Goal: Complete application form: Complete application form

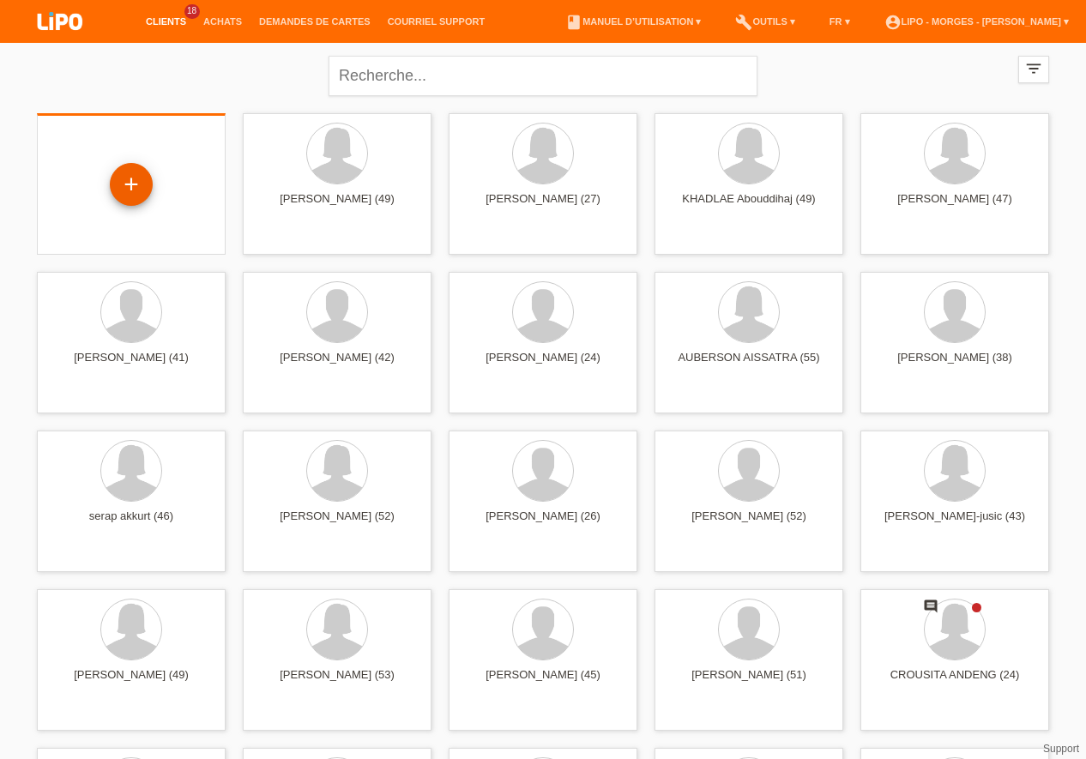
click at [132, 179] on div "+" at bounding box center [131, 184] width 43 height 43
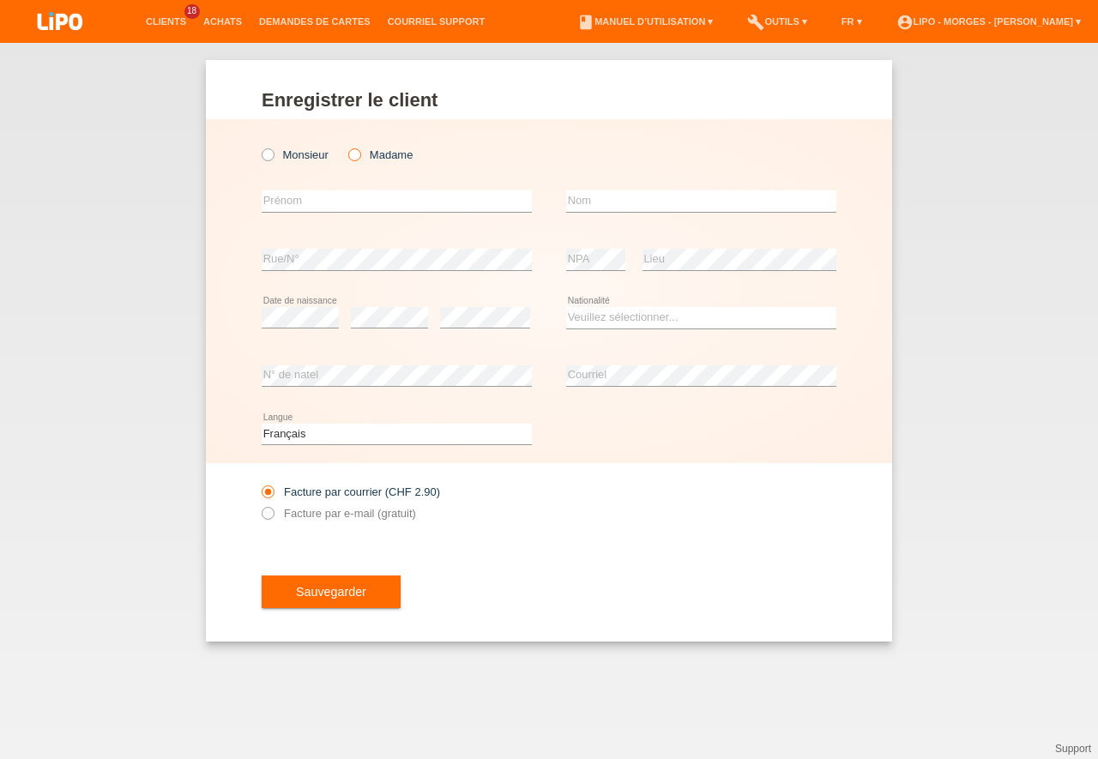
click at [346, 146] on icon at bounding box center [346, 146] width 0 height 0
click at [356, 151] on input "Madame" at bounding box center [353, 153] width 11 height 11
radio input "true"
click at [304, 203] on input "text" at bounding box center [397, 200] width 270 height 21
type input "asmaa"
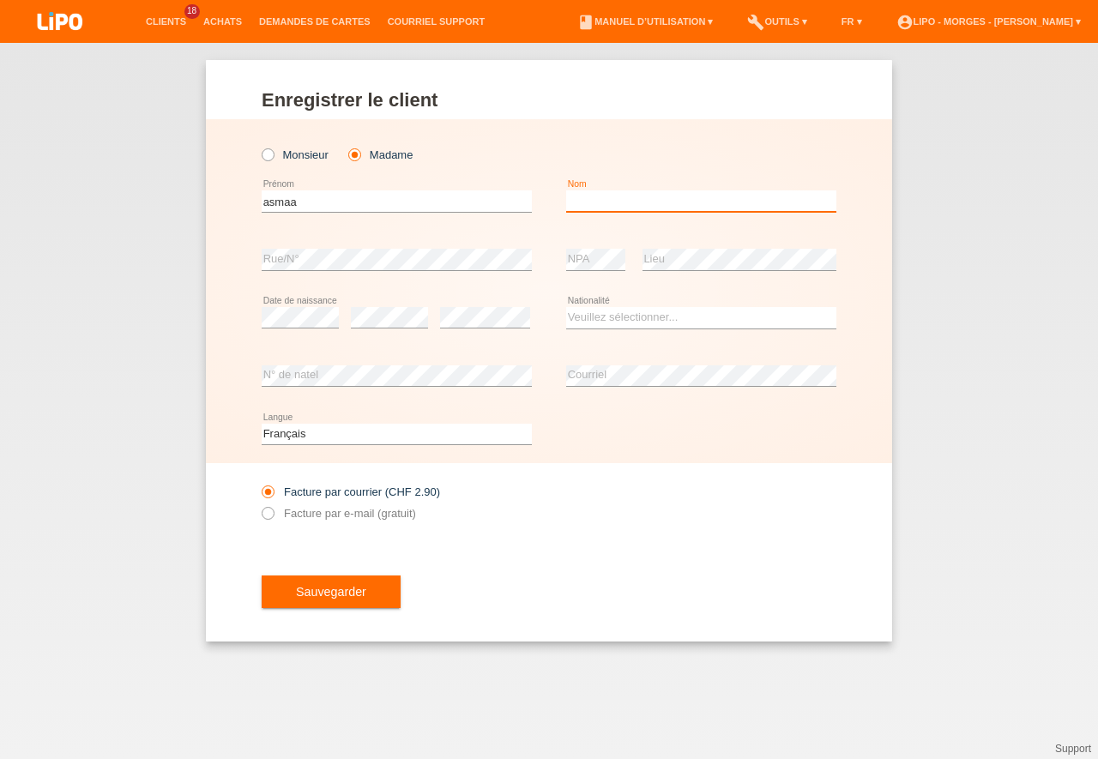
click at [587, 201] on input "text" at bounding box center [701, 200] width 270 height 21
type input "jeddi"
click at [566, 307] on select "Veuillez sélectionner... Suisse Allemagne Autriche Liechtenstein ------------ A…" at bounding box center [701, 317] width 270 height 21
select select "CH"
click at [0, 0] on option "[GEOGRAPHIC_DATA]" at bounding box center [0, 0] width 0 height 0
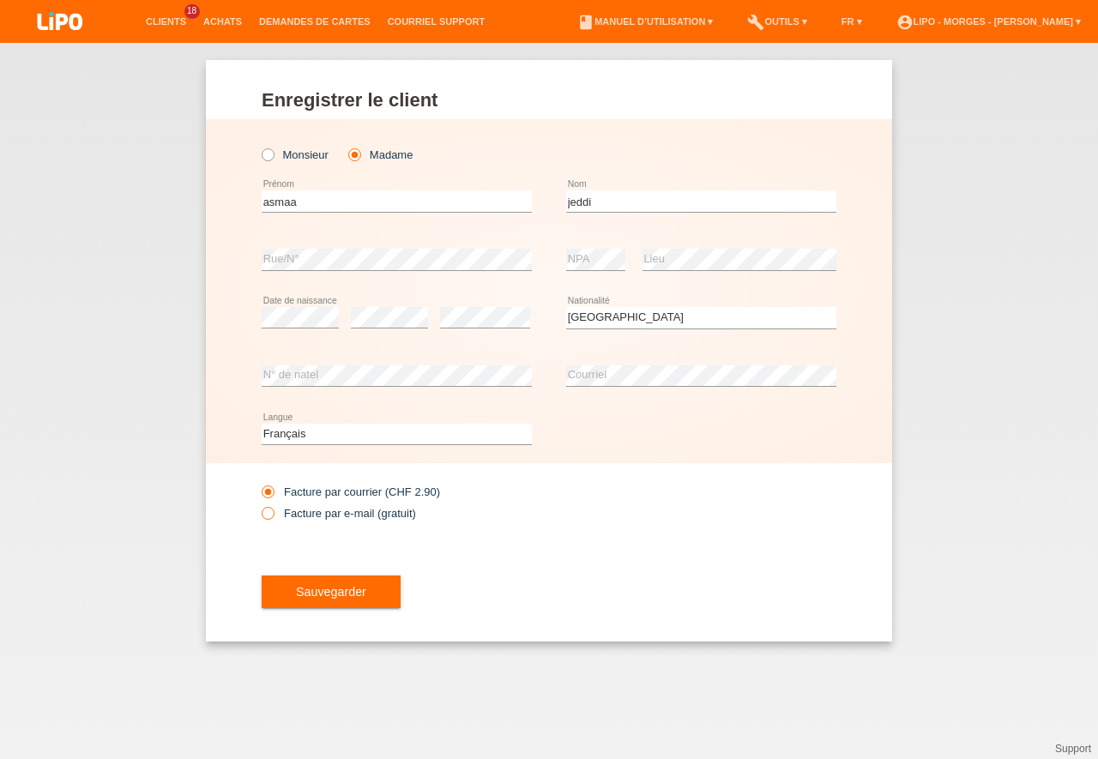
click at [259, 504] on icon at bounding box center [259, 504] width 0 height 0
click at [262, 516] on input "Facture par e-mail (gratuit)" at bounding box center [267, 517] width 11 height 21
radio input "true"
click at [358, 581] on button "Sauvegarder" at bounding box center [331, 591] width 139 height 33
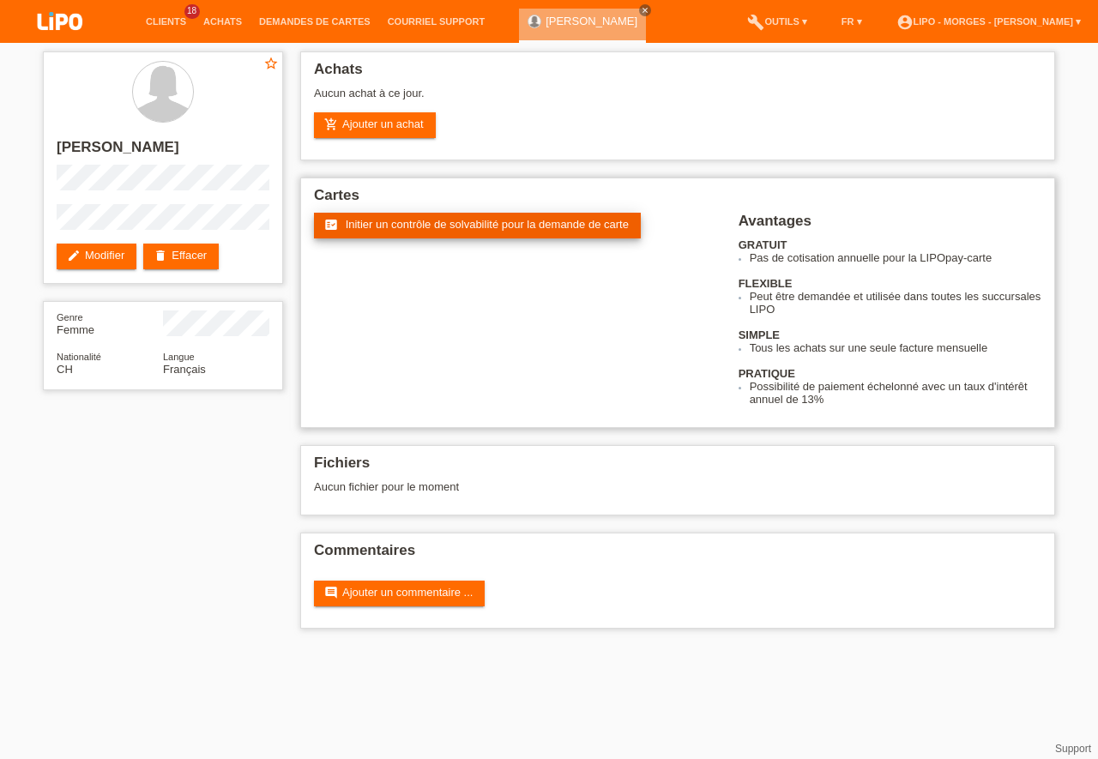
click at [446, 227] on span "Initier un contrôle de solvabilité pour la demande de carte" at bounding box center [487, 224] width 283 height 13
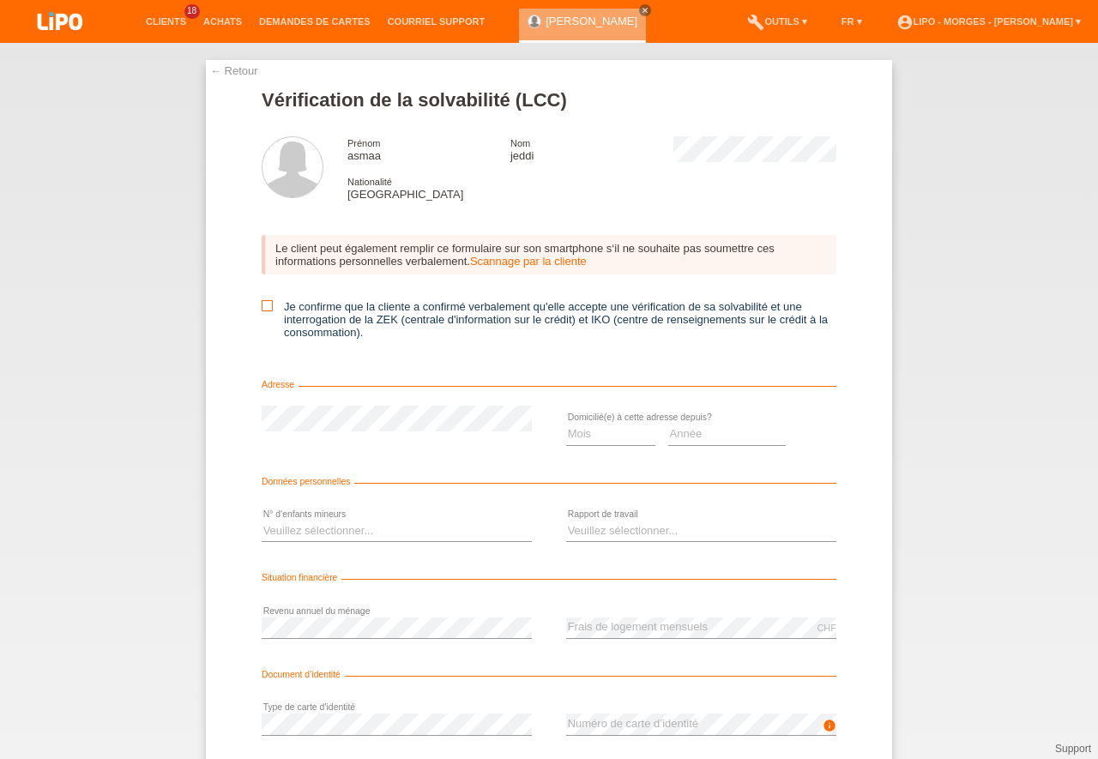
click at [262, 309] on icon at bounding box center [267, 305] width 11 height 11
click at [262, 309] on input "Je confirme que la cliente a confirmé verbalement qu'elle accepte une vérificat…" at bounding box center [267, 305] width 11 height 11
checkbox input "true"
click at [566, 424] on select "Mois 01 02 03 04 05 06 07 08 09 10" at bounding box center [610, 434] width 89 height 21
select select "06"
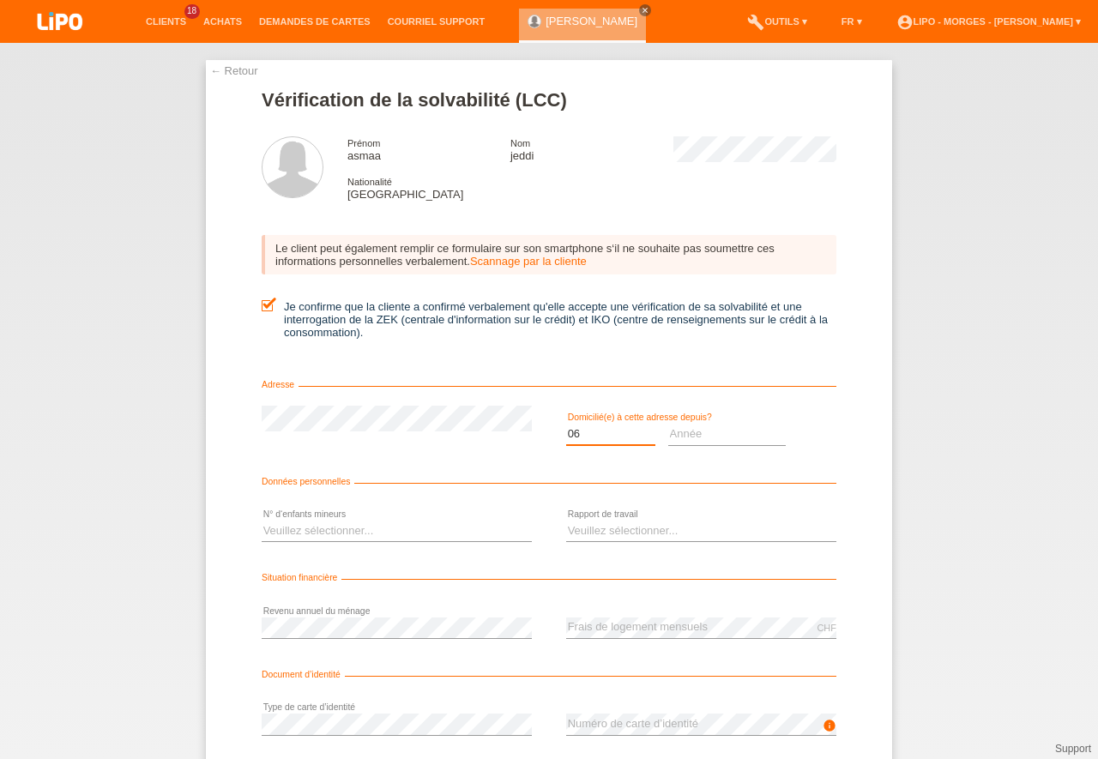
click at [0, 0] on option "06" at bounding box center [0, 0] width 0 height 0
click at [668, 424] on select "Année 2025 2024 2023 2022 2021 2020 2019 2018 2017 2016 2015 2014 2013 2012 201…" at bounding box center [727, 434] width 118 height 21
select select "2005"
click at [0, 0] on option "2005" at bounding box center [0, 0] width 0 height 0
click at [262, 520] on select "Veuillez sélectionner... 0 1 2 3 4 5 6 7 8 9" at bounding box center [397, 530] width 270 height 21
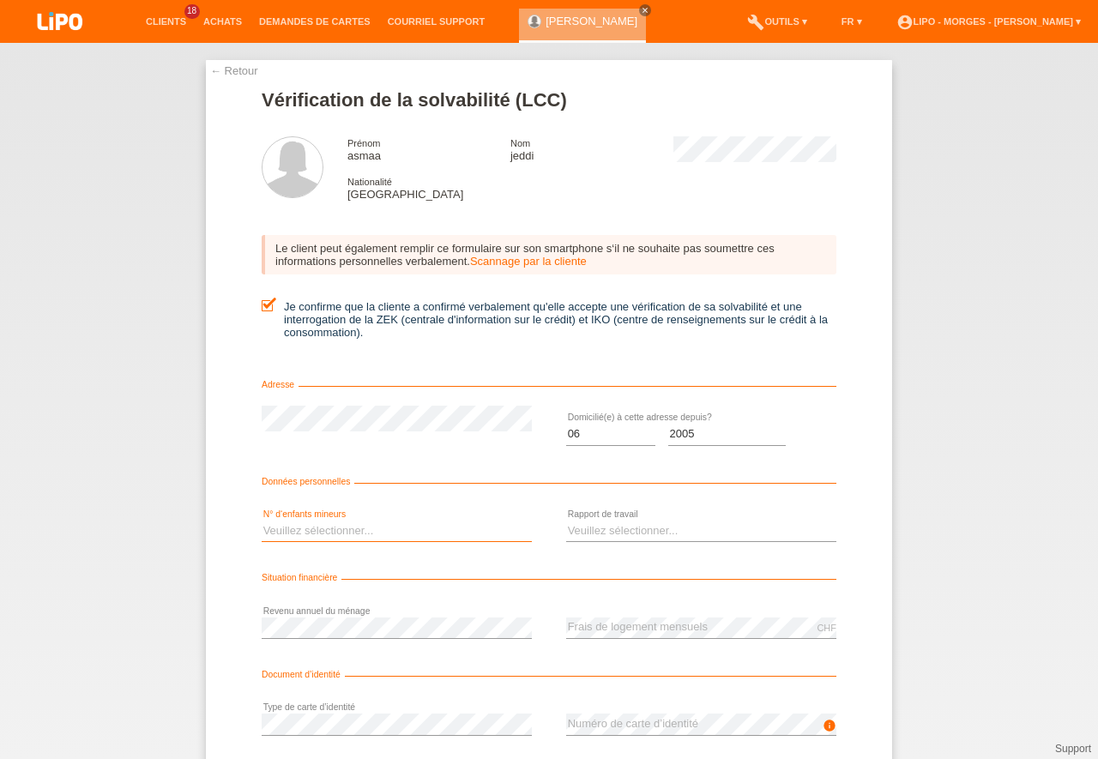
select select "4"
click at [0, 0] on option "4" at bounding box center [0, 0] width 0 height 0
click at [566, 520] on select "Veuillez sélectionner... A durée indéterminée A durée déterminée Apprenti/étudi…" at bounding box center [701, 530] width 270 height 21
select select "UNLIMITED"
click at [0, 0] on option "A durée indéterminée" at bounding box center [0, 0] width 0 height 0
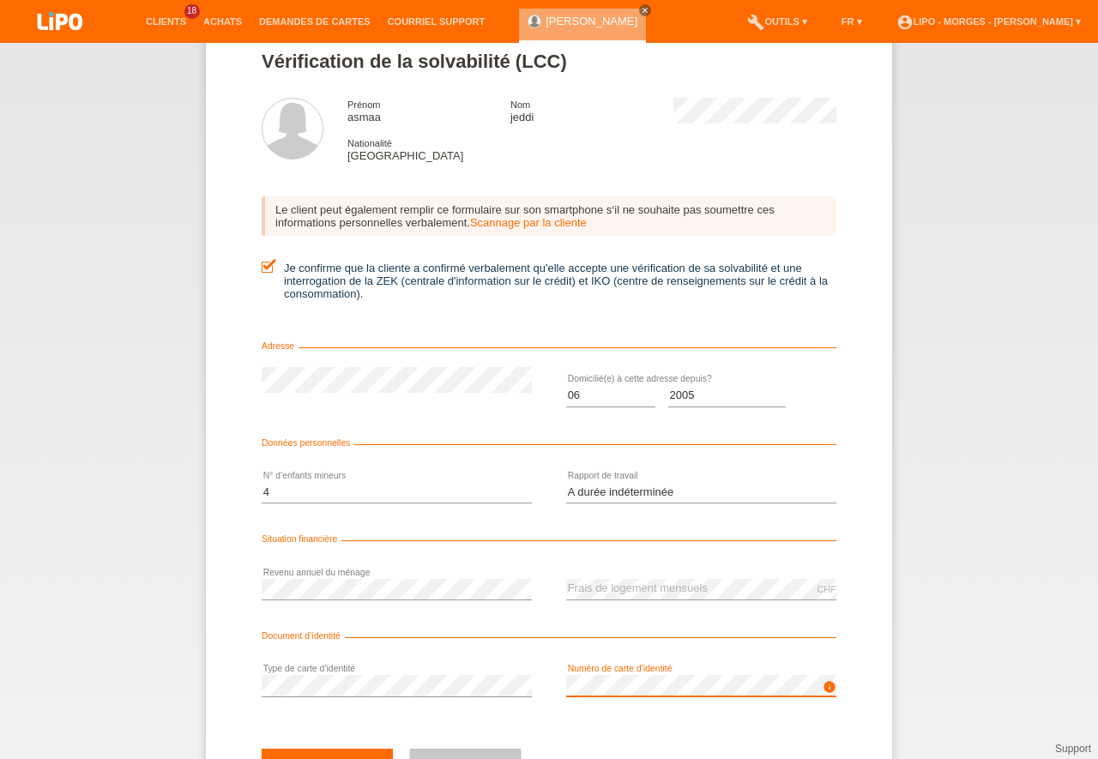
scroll to position [112, 0]
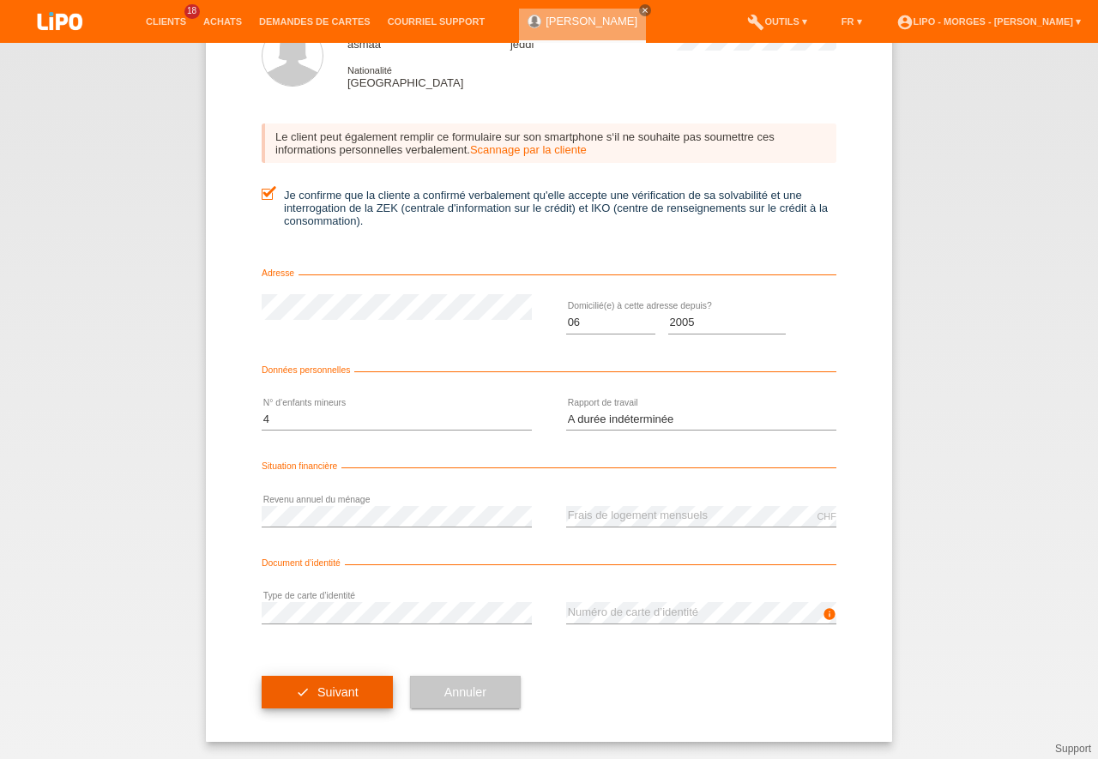
click at [304, 697] on button "check Suivant" at bounding box center [327, 692] width 131 height 33
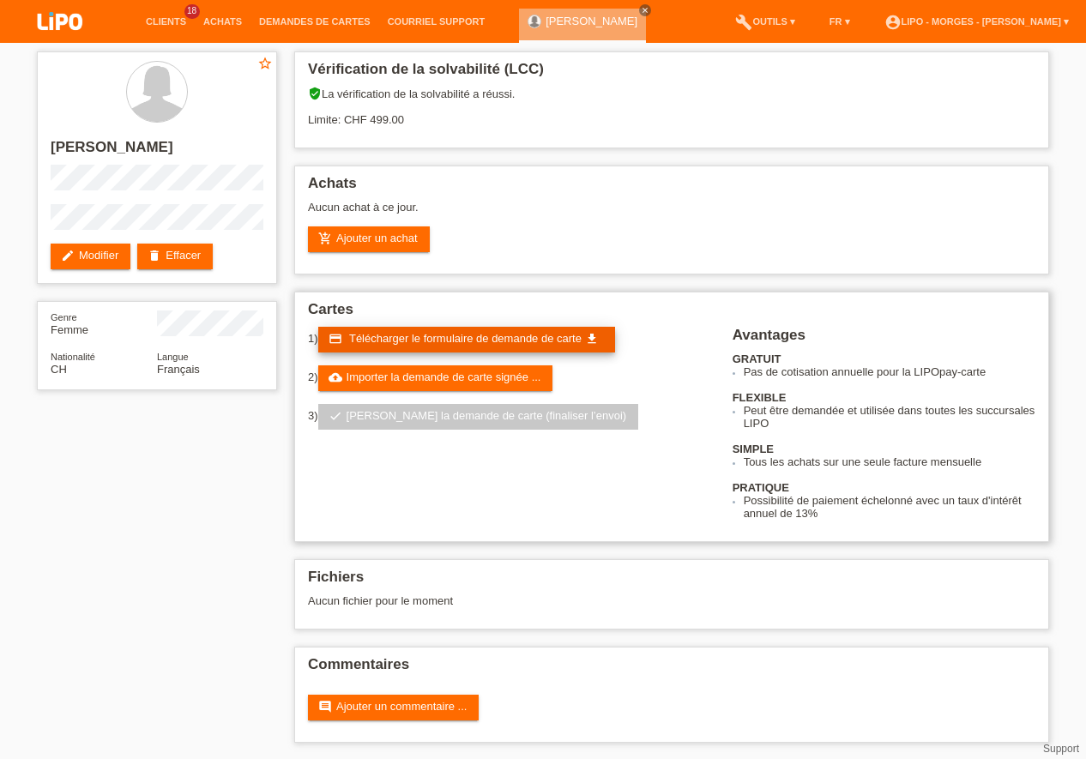
click at [466, 338] on span "Télécharger le formulaire de demande de carte" at bounding box center [465, 338] width 232 height 13
click at [422, 337] on span "Télécharger le formulaire de demande de carte" at bounding box center [465, 338] width 232 height 13
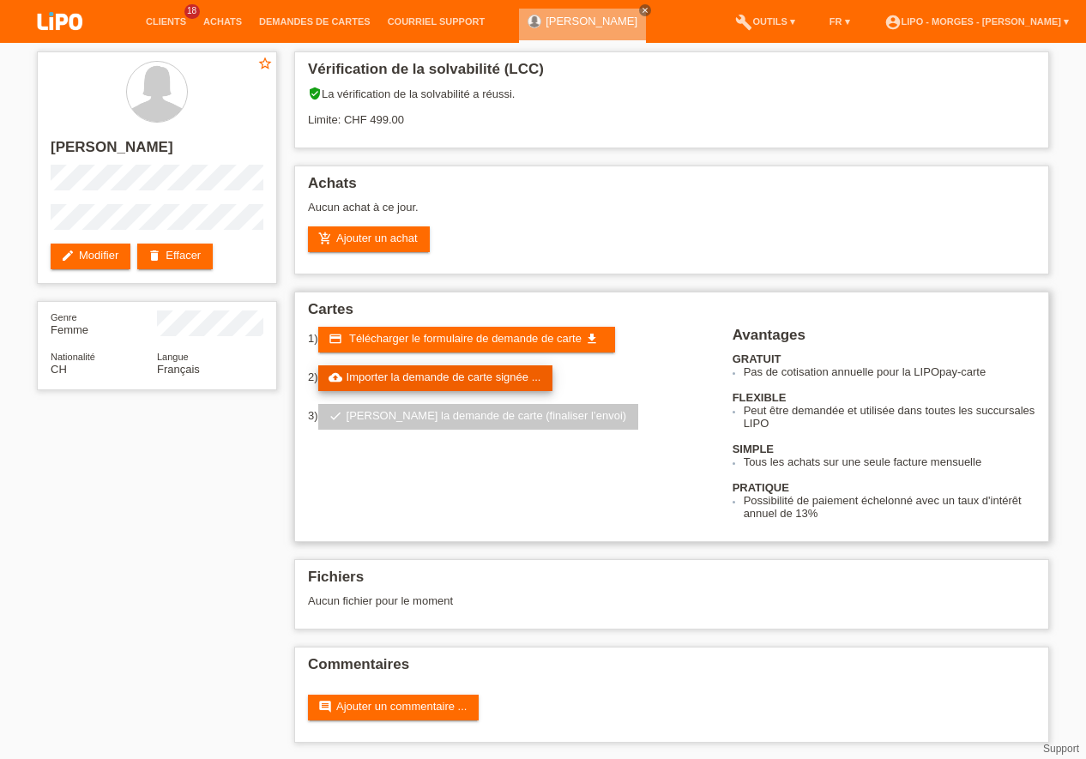
click at [474, 377] on link "cloud_upload Importer la demande de carte signée ..." at bounding box center [435, 378] width 235 height 26
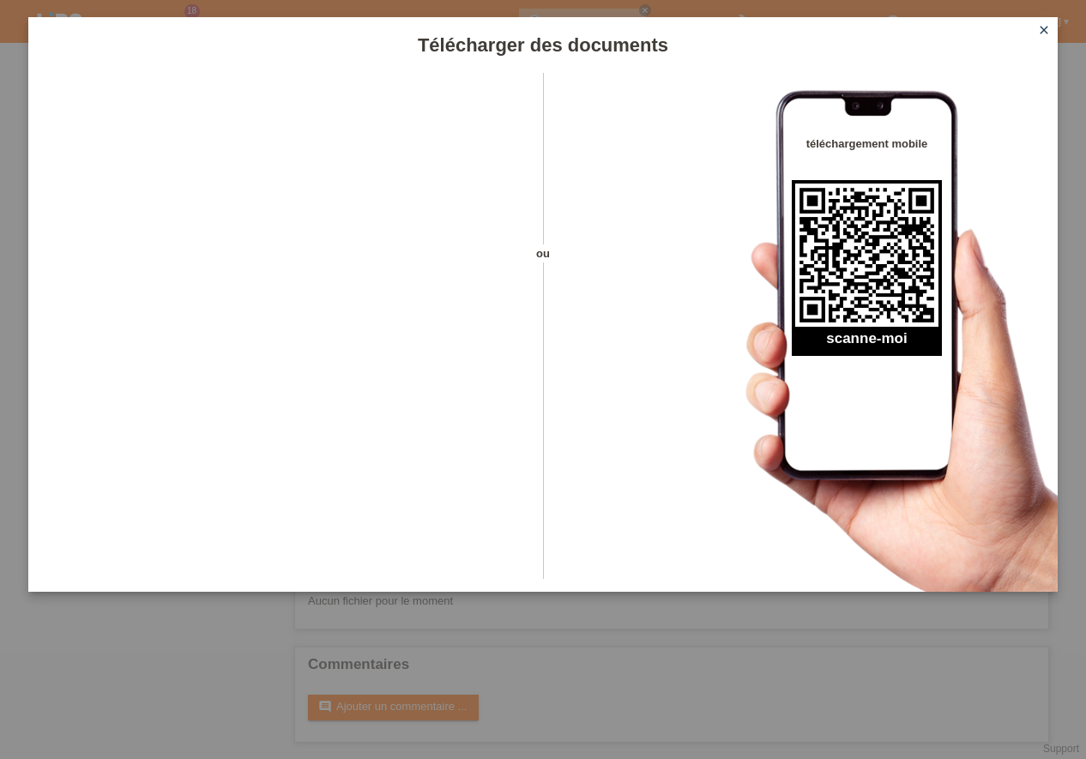
click at [1044, 27] on icon "close" at bounding box center [1044, 30] width 14 height 14
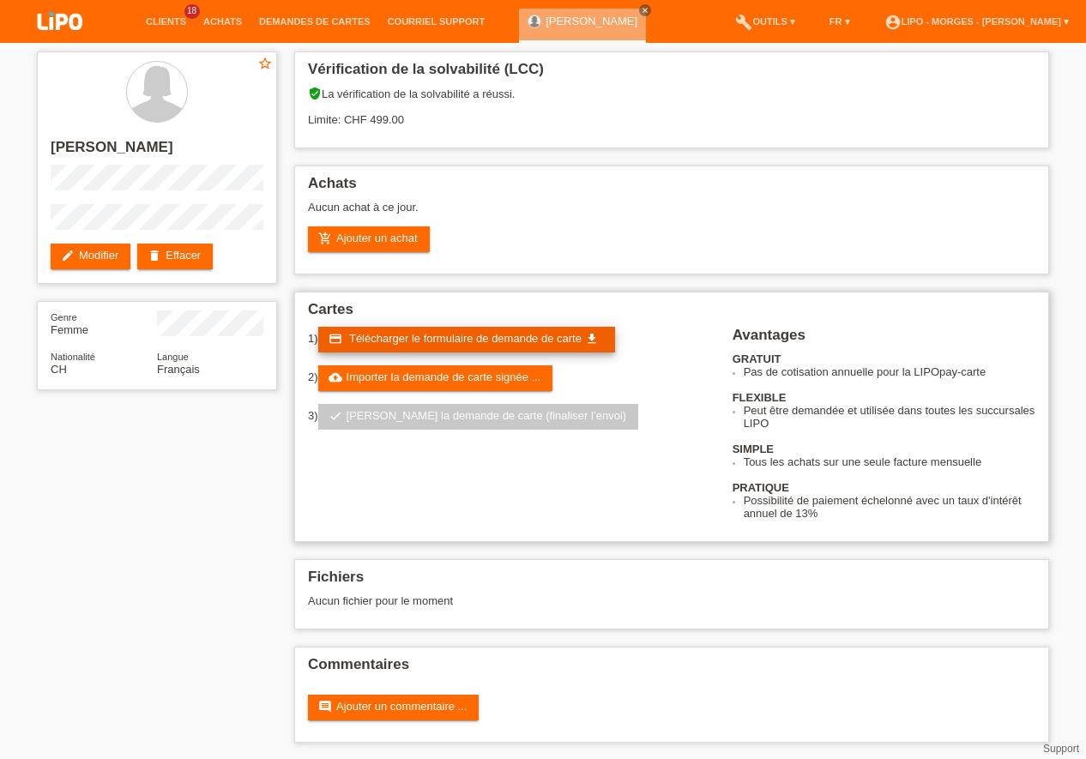
click at [403, 341] on span "Télécharger le formulaire de demande de carte" at bounding box center [465, 338] width 232 height 13
click at [420, 336] on span "Télécharger le formulaire de demande de carte" at bounding box center [465, 338] width 232 height 13
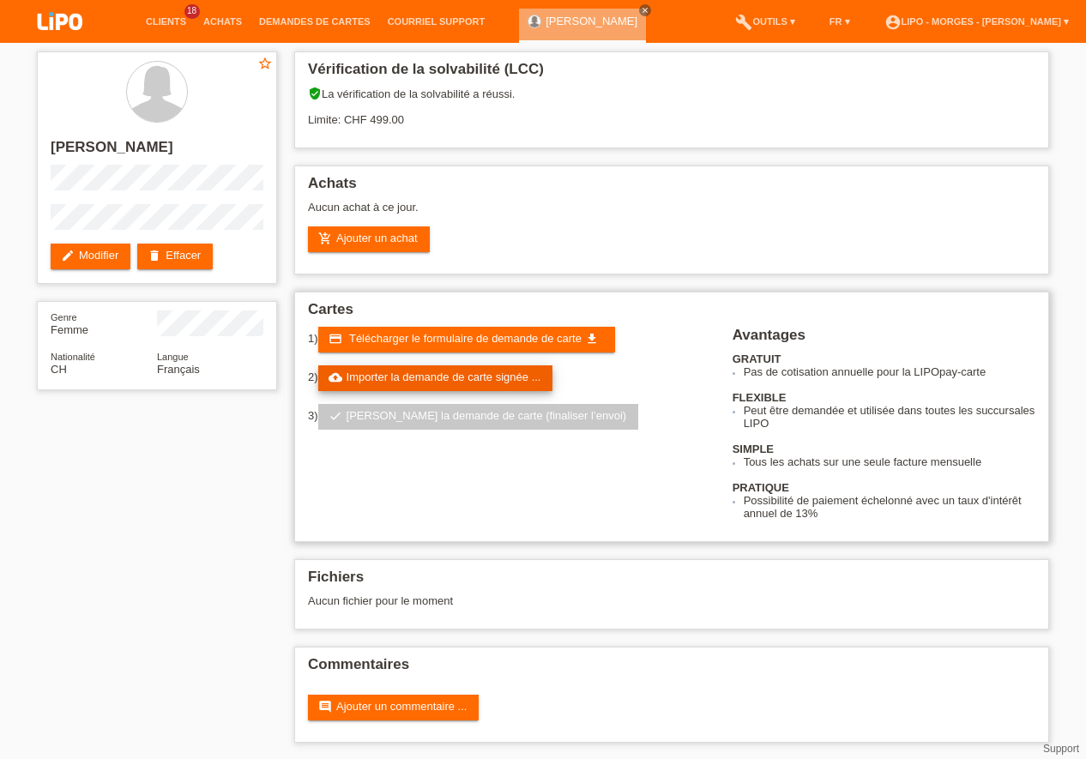
click at [406, 376] on link "cloud_upload Importer la demande de carte signée ..." at bounding box center [435, 378] width 235 height 26
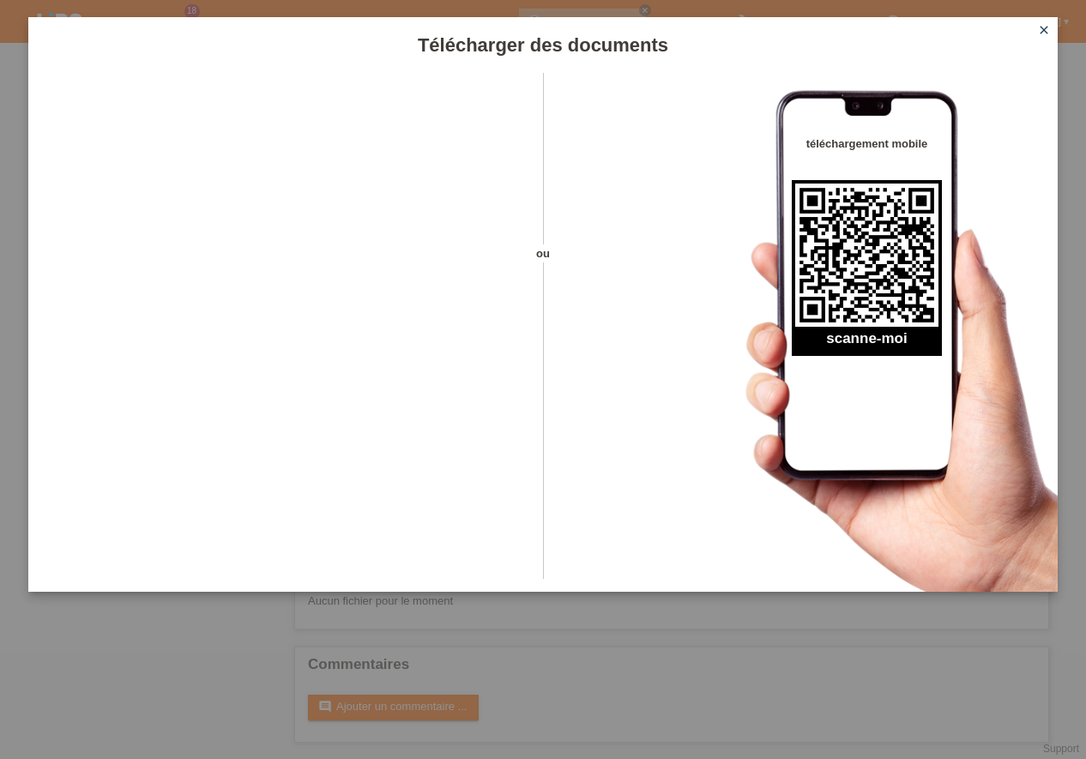
click at [1039, 32] on icon "close" at bounding box center [1044, 30] width 14 height 14
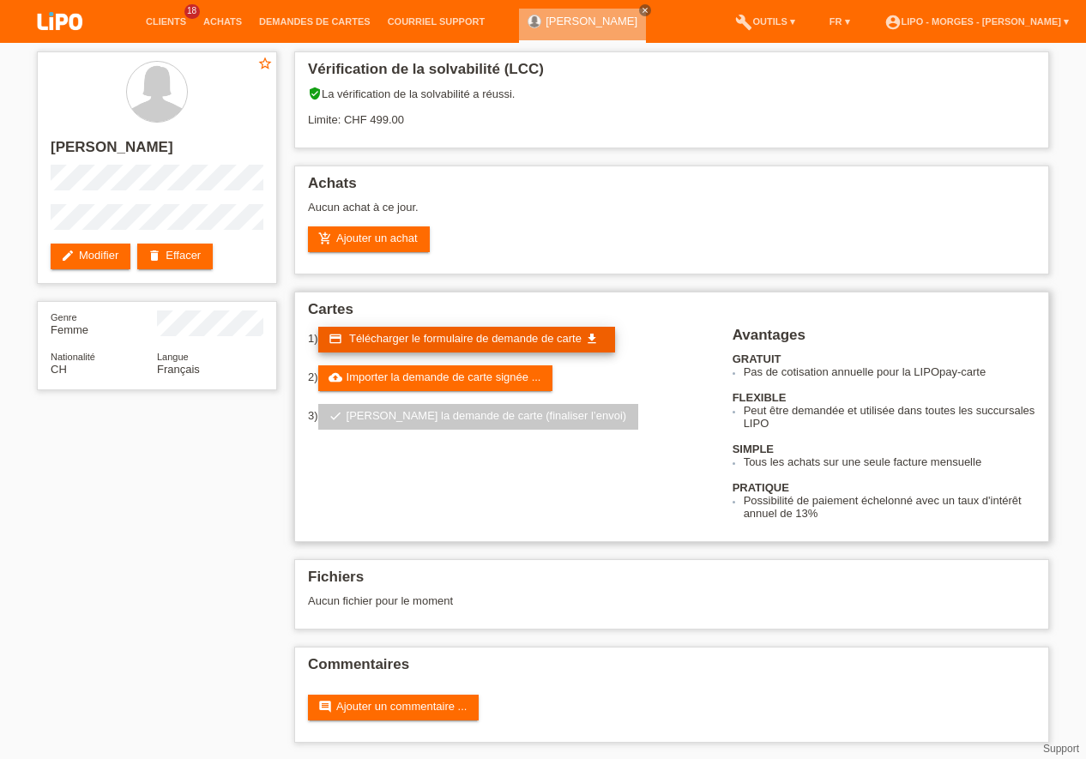
click at [400, 340] on span "Télécharger le formulaire de demande de carte" at bounding box center [465, 338] width 232 height 13
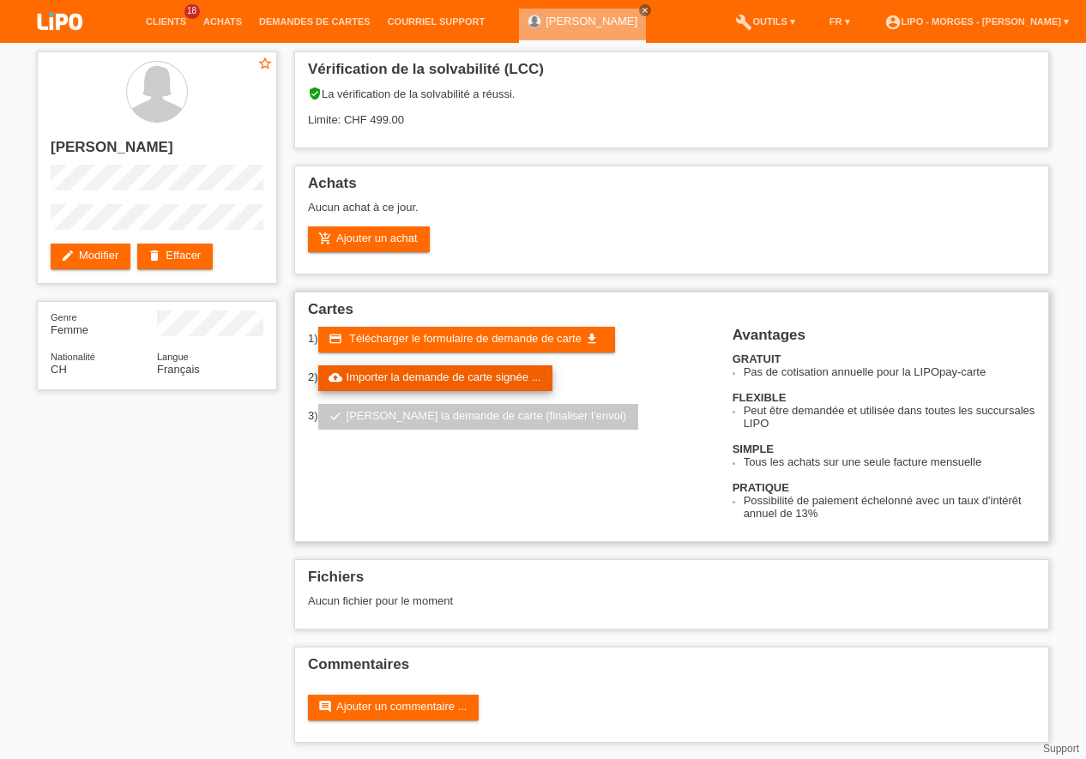
click at [430, 372] on link "cloud_upload Importer la demande de carte signée ..." at bounding box center [435, 378] width 235 height 26
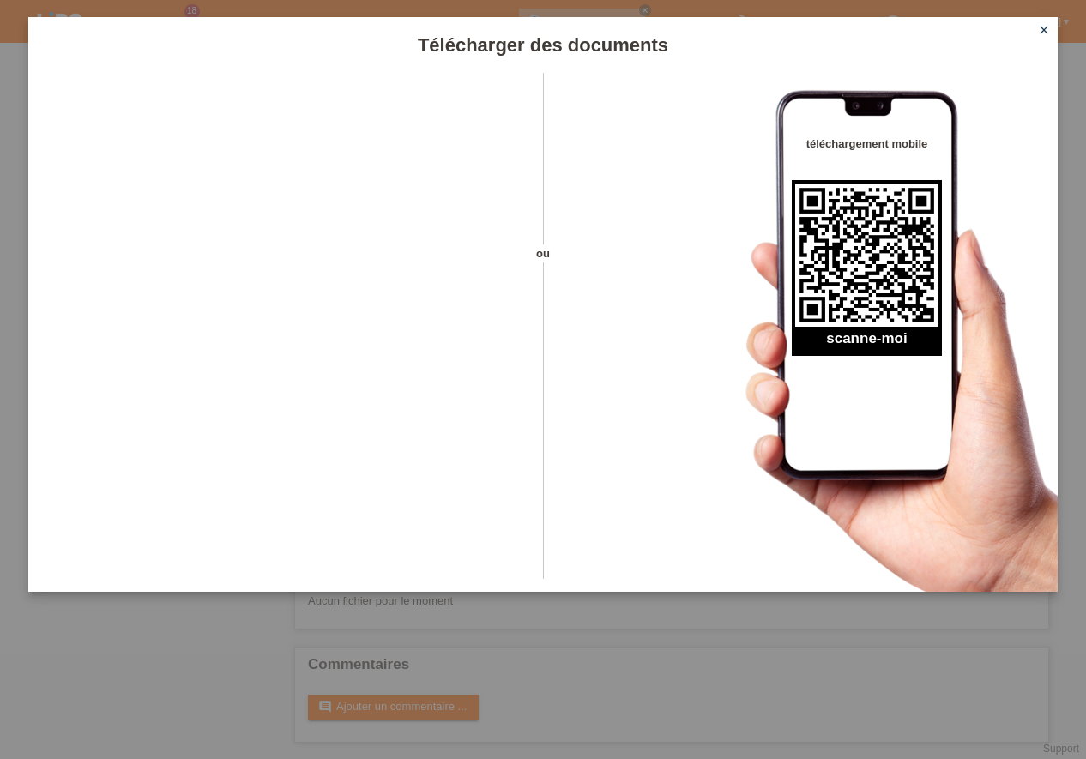
click at [1044, 21] on link "close" at bounding box center [1043, 31] width 22 height 20
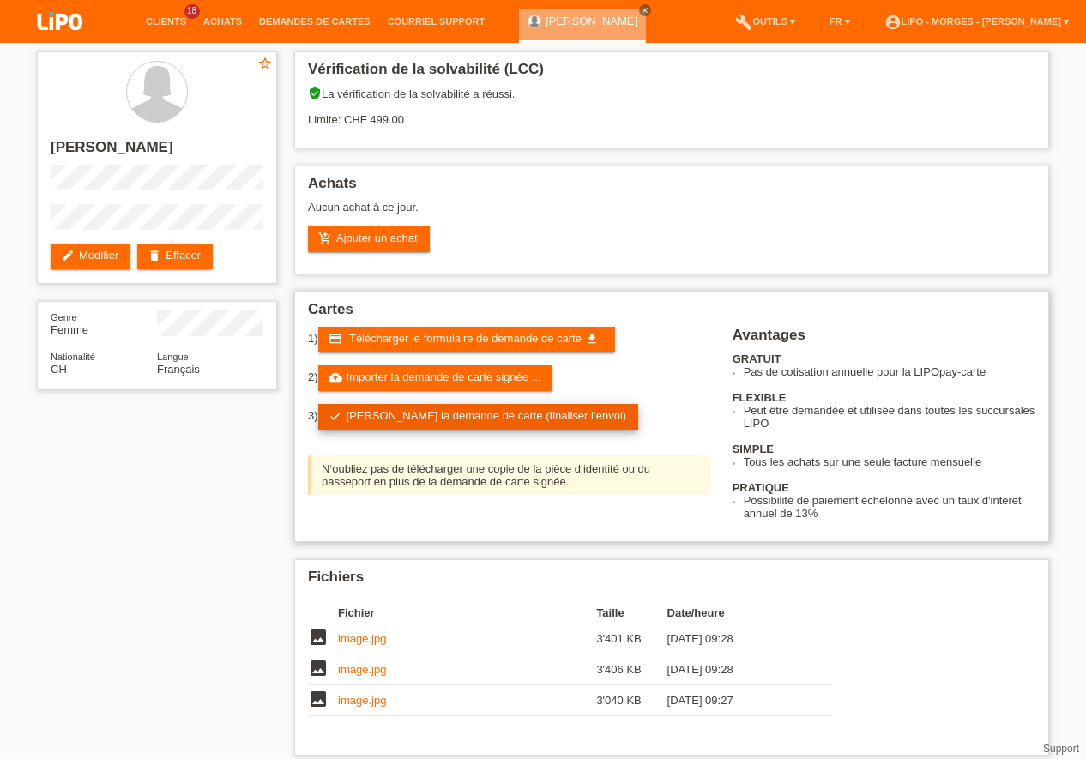
click at [477, 419] on link "check Soumettre la demande de carte (finaliser l’envoi)" at bounding box center [478, 417] width 321 height 26
